Goal: Information Seeking & Learning: Understand process/instructions

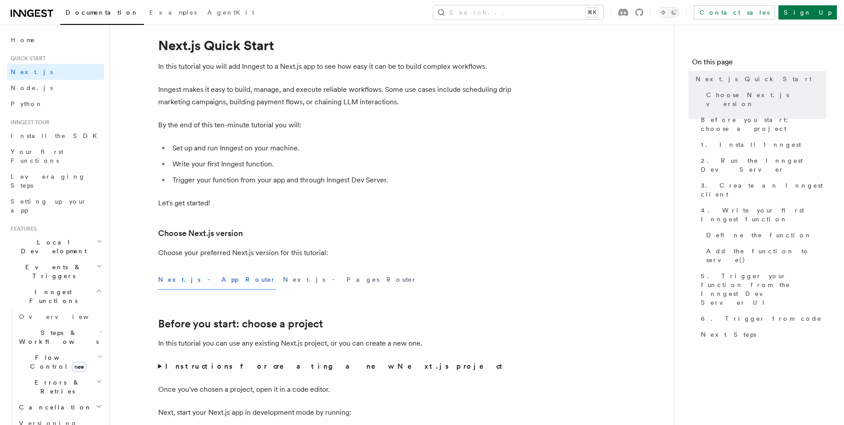
scroll to position [26, 0]
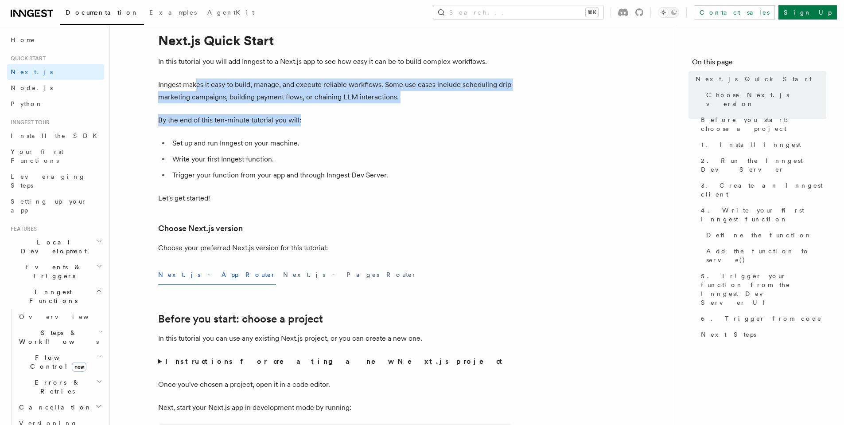
drag, startPoint x: 196, startPoint y: 86, endPoint x: 330, endPoint y: 116, distance: 137.0
click at [351, 119] on p "By the end of this ten-minute tutorial you will:" at bounding box center [335, 120] width 355 height 12
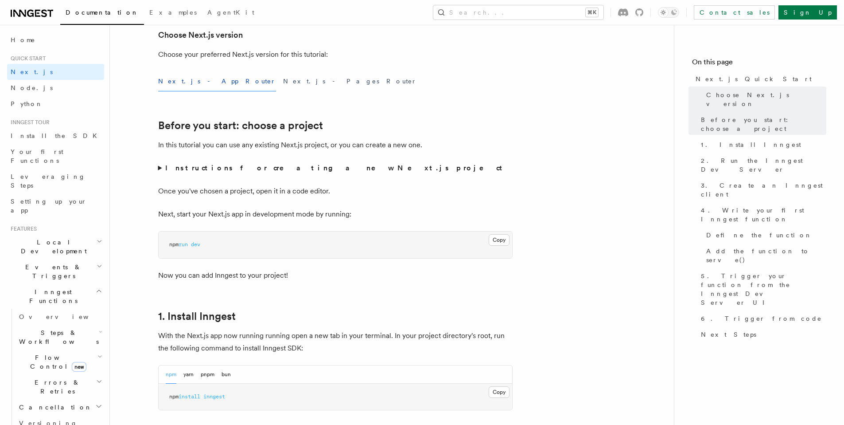
scroll to position [221, 0]
click at [297, 166] on strong "Instructions for creating a new Next.js project" at bounding box center [335, 166] width 341 height 8
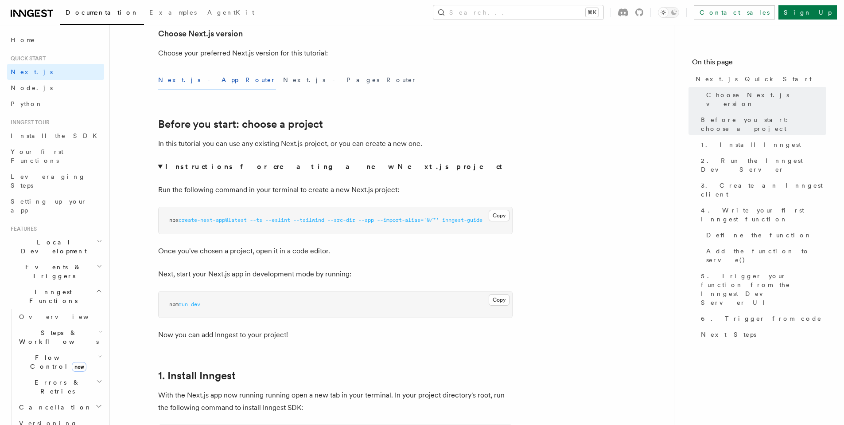
click at [297, 172] on summary "Instructions for creating a new Next.js project" at bounding box center [335, 166] width 355 height 12
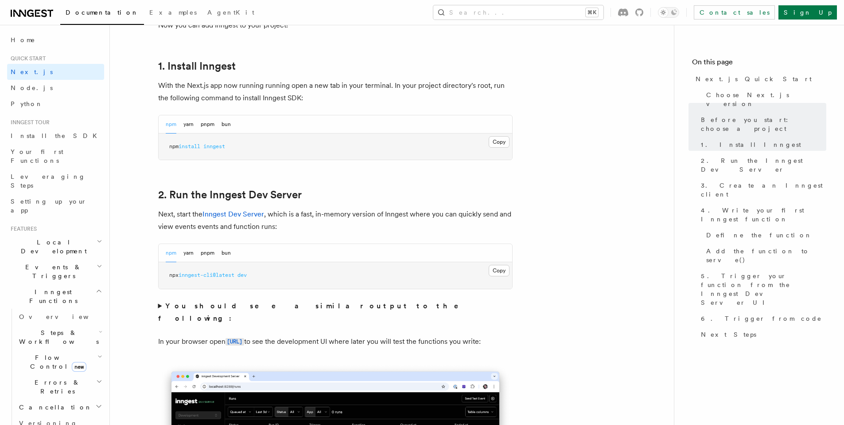
scroll to position [470, 0]
